Goal: Task Accomplishment & Management: Use online tool/utility

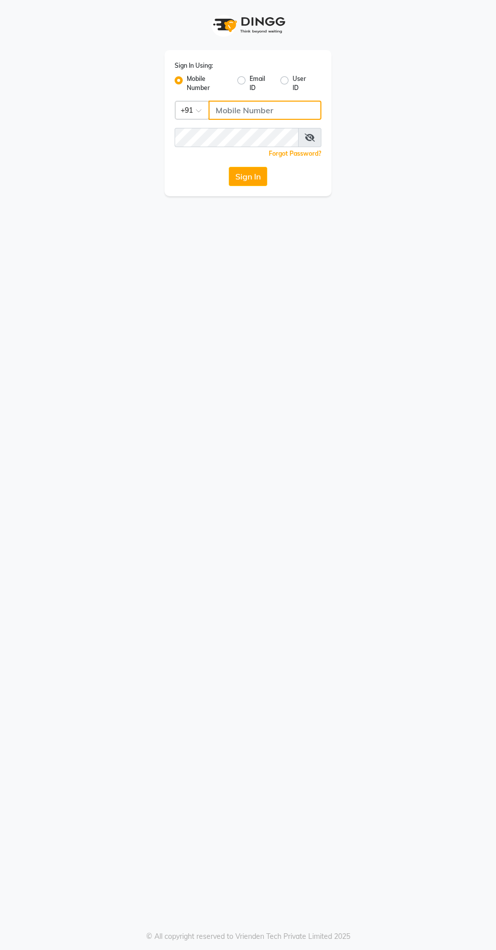
click at [267, 112] on input "Username" at bounding box center [264, 110] width 113 height 19
type input "8308604245"
click at [229, 167] on button "Sign In" at bounding box center [248, 176] width 38 height 19
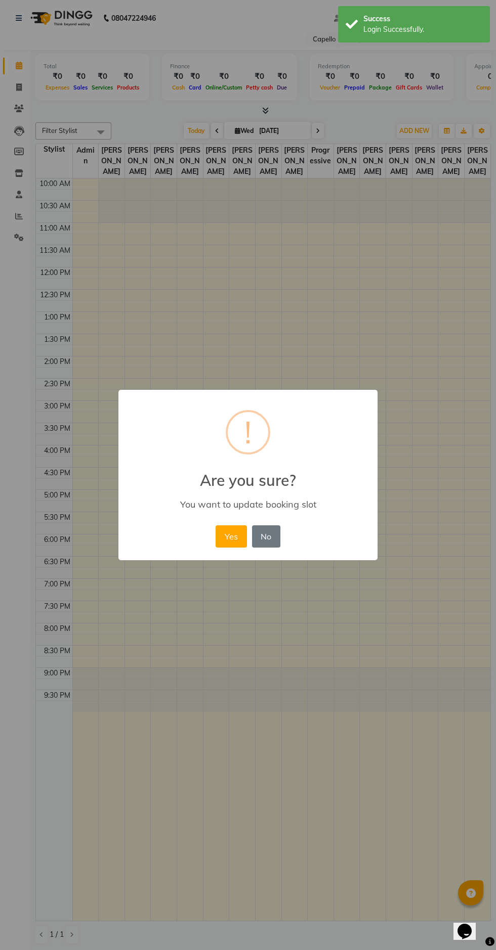
click at [274, 538] on button "No" at bounding box center [266, 536] width 28 height 22
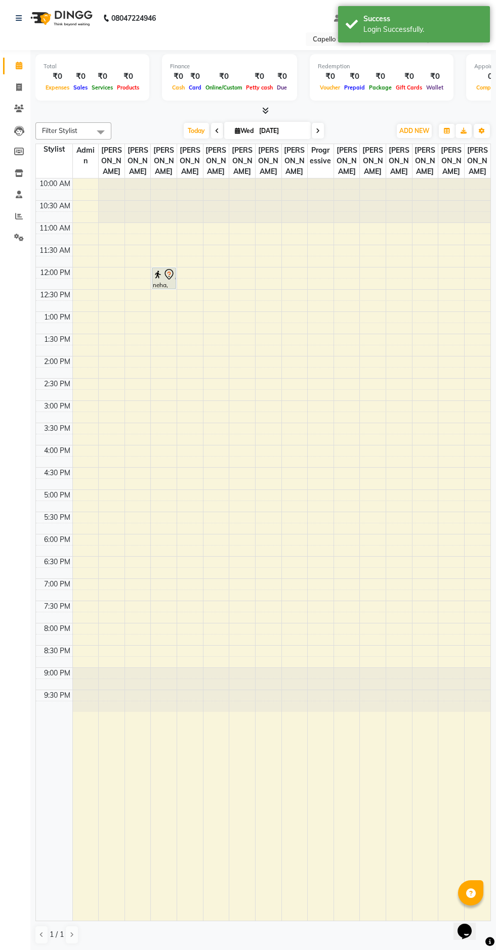
click at [337, 18] on span at bounding box center [338, 18] width 9 height 7
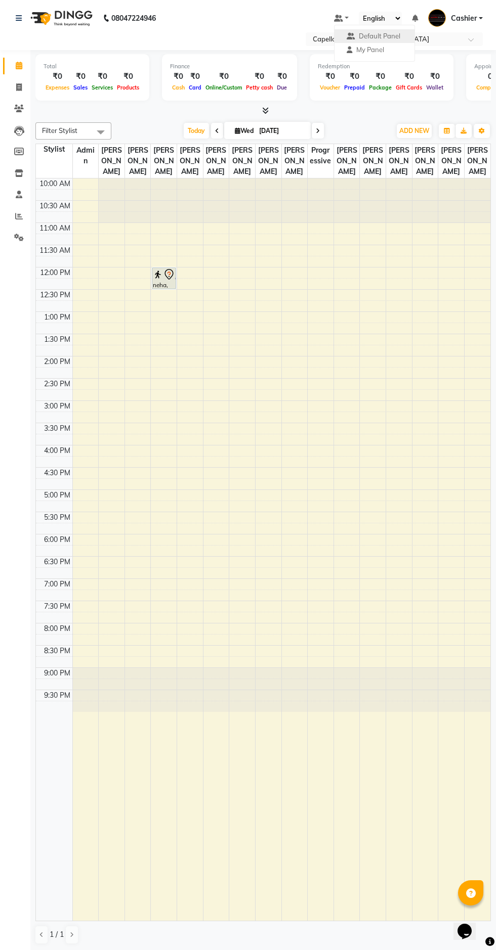
click at [431, 16] on img at bounding box center [437, 18] width 18 height 18
click at [354, 39] on input "text" at bounding box center [383, 40] width 147 height 10
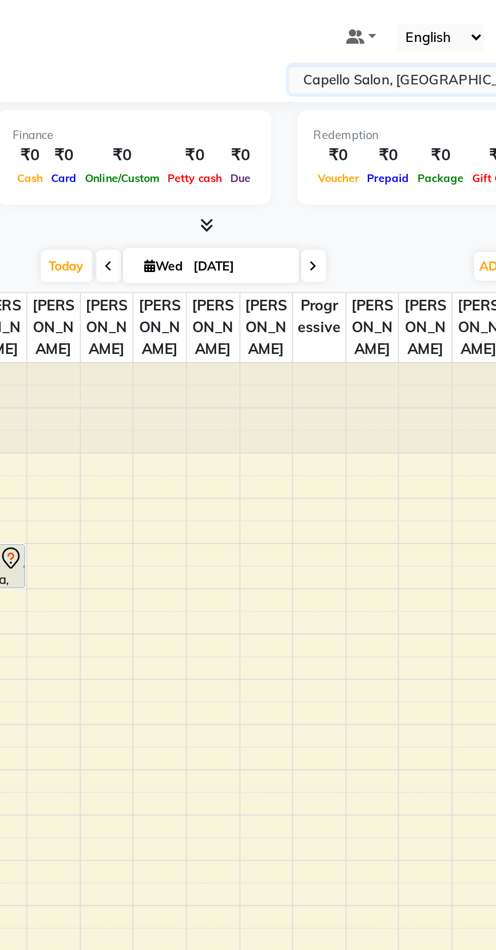
select select "47399"
select select "tentative"
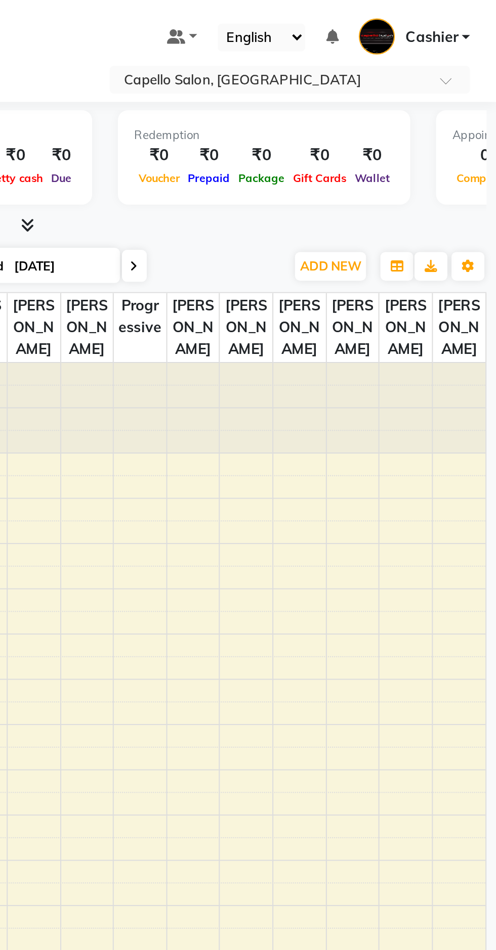
click at [400, 39] on input "text" at bounding box center [383, 40] width 147 height 10
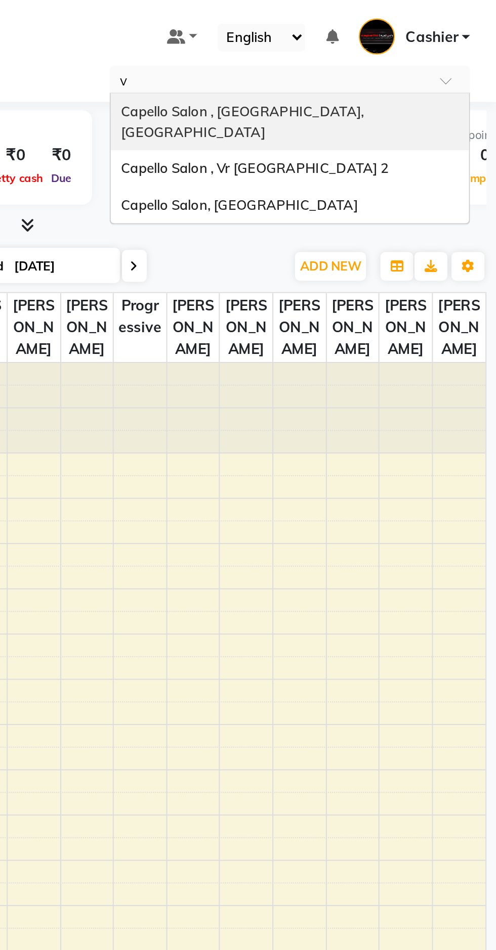
type input "vr"
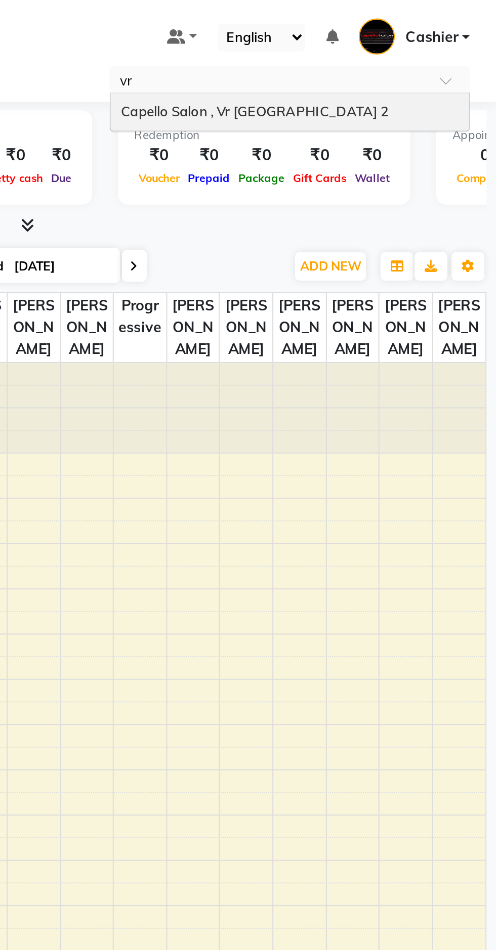
click at [406, 54] on div "Capello Salon , Vr [GEOGRAPHIC_DATA] 2" at bounding box center [394, 55] width 176 height 18
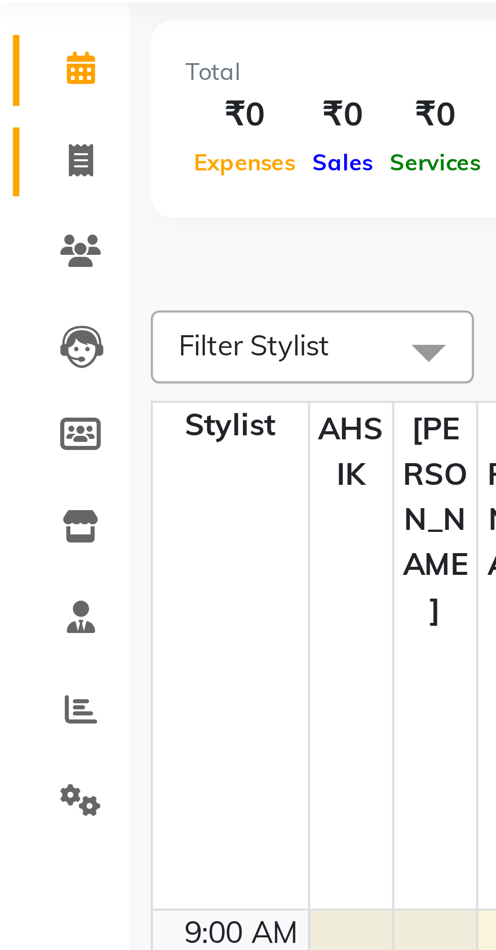
click at [22, 113] on span at bounding box center [19, 113] width 18 height 12
select select "service"
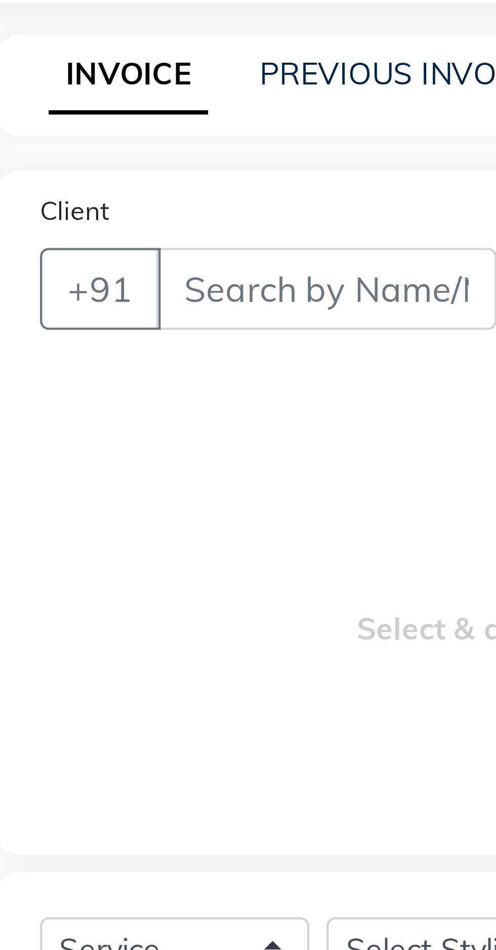
type input "4719"
select select "848"
click at [130, 92] on link "PREVIOUS INVOICES" at bounding box center [132, 91] width 71 height 9
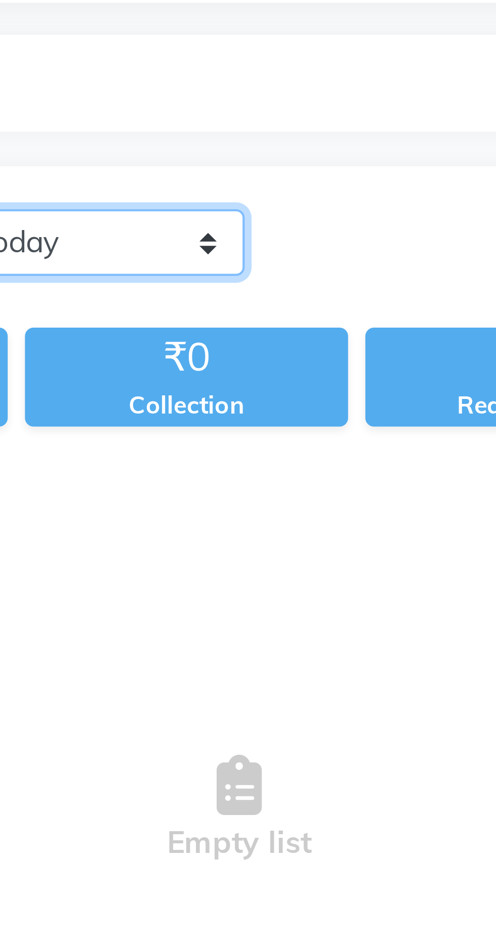
click at [252, 133] on select "Today Yesterday Custom Range" at bounding box center [235, 132] width 68 height 16
select select "yesterday"
click at [201, 124] on select "Today Yesterday Custom Range" at bounding box center [235, 132] width 68 height 16
